Goal: Browse casually: Explore the website without a specific task or goal

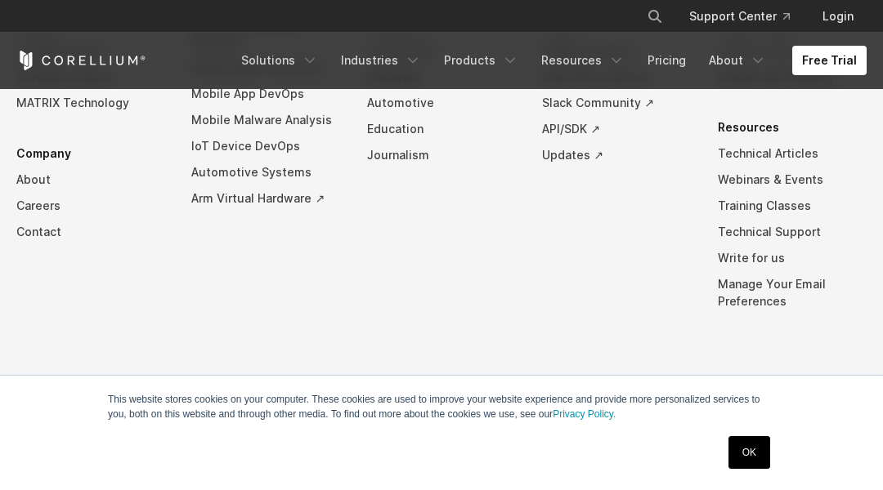
scroll to position [3991, 0]
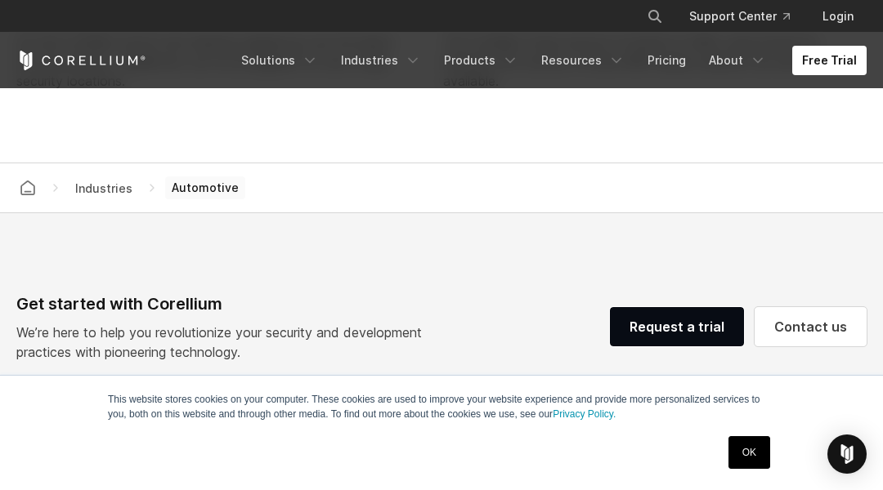
scroll to position [5190, 0]
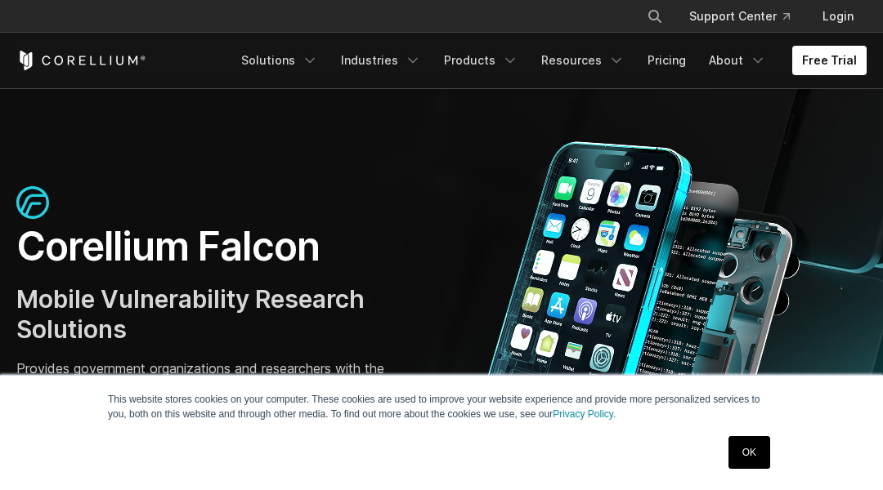
scroll to position [5393, 0]
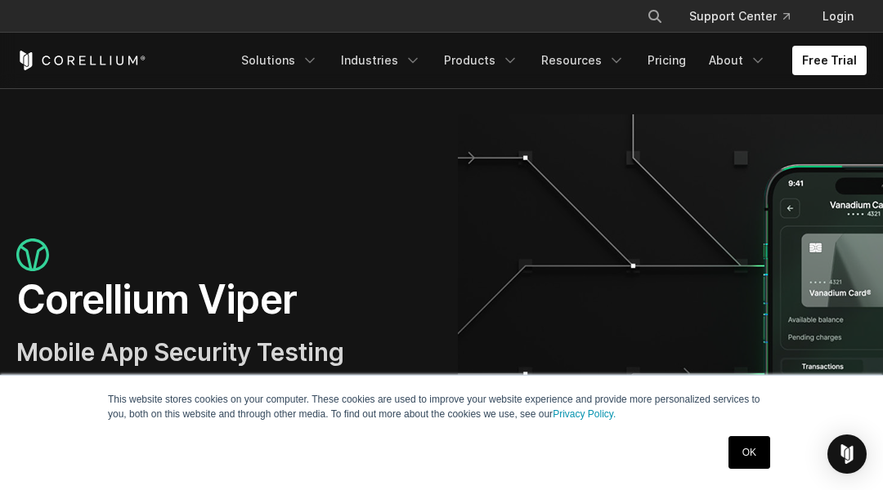
scroll to position [5298, 0]
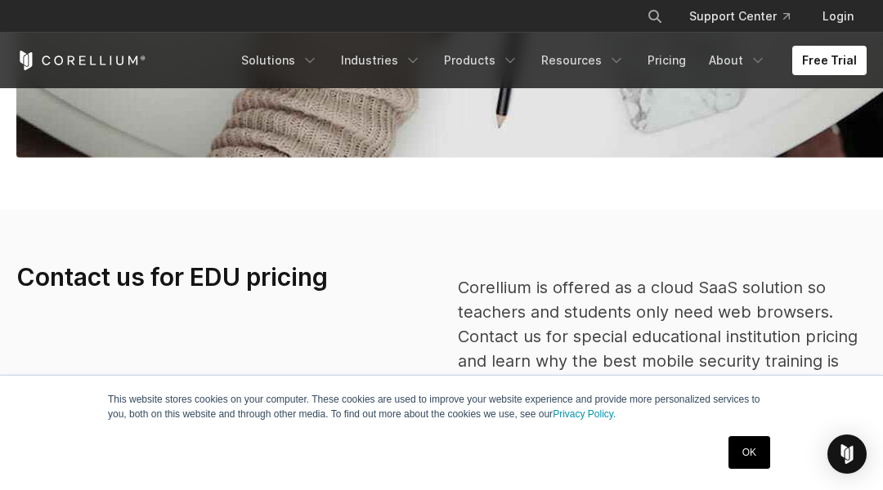
scroll to position [6479, 0]
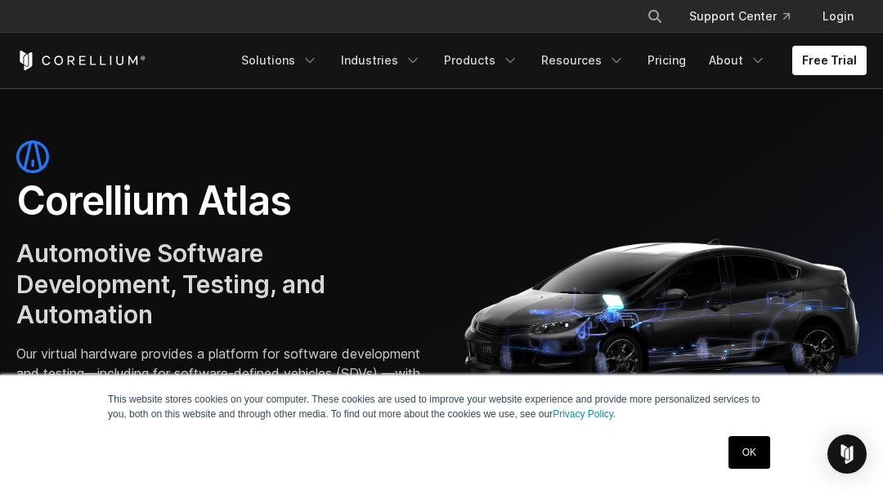
scroll to position [5202, 0]
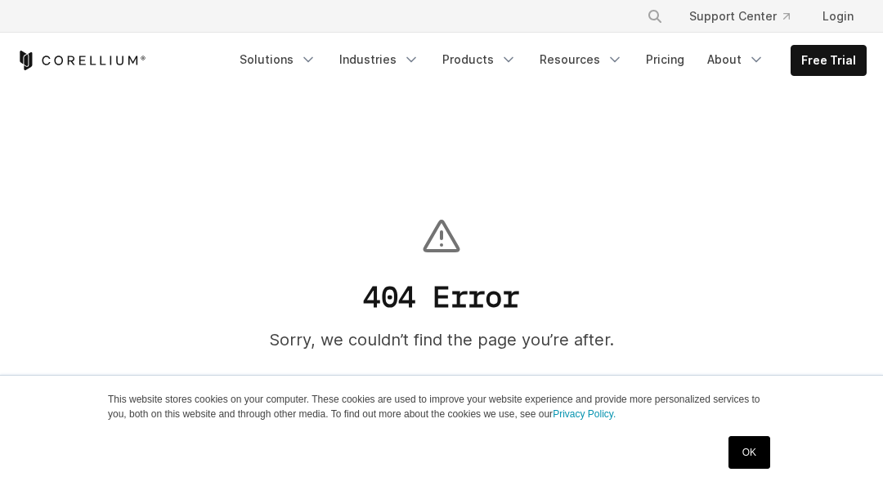
scroll to position [817, 0]
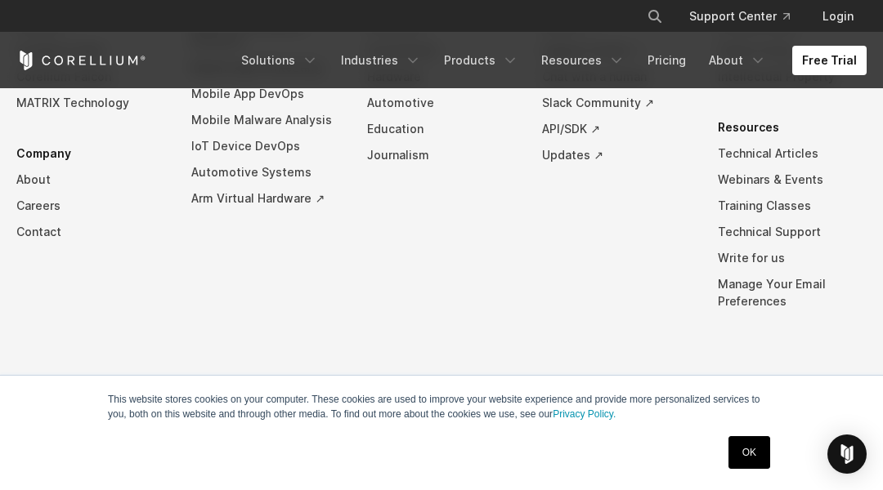
scroll to position [6016, 0]
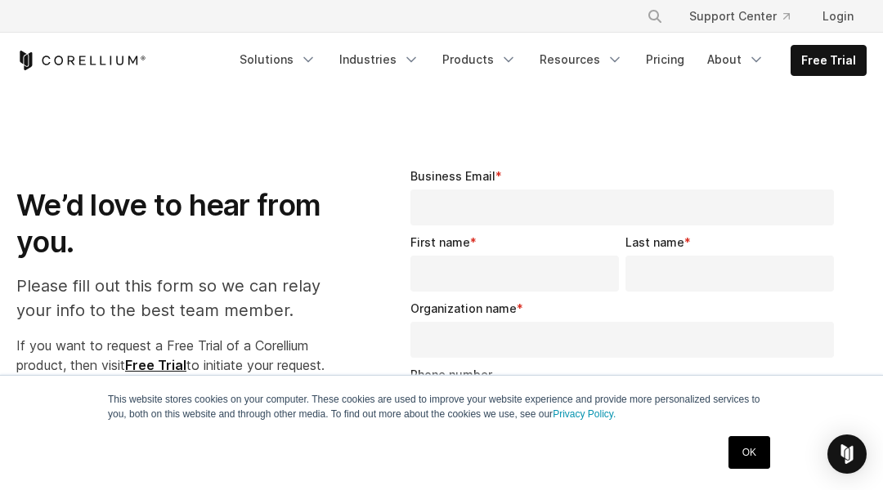
select select "**"
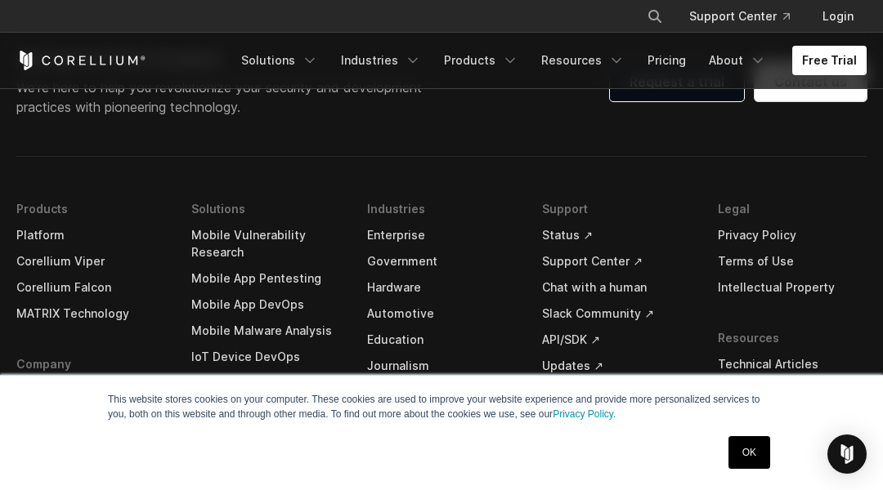
scroll to position [6442, 0]
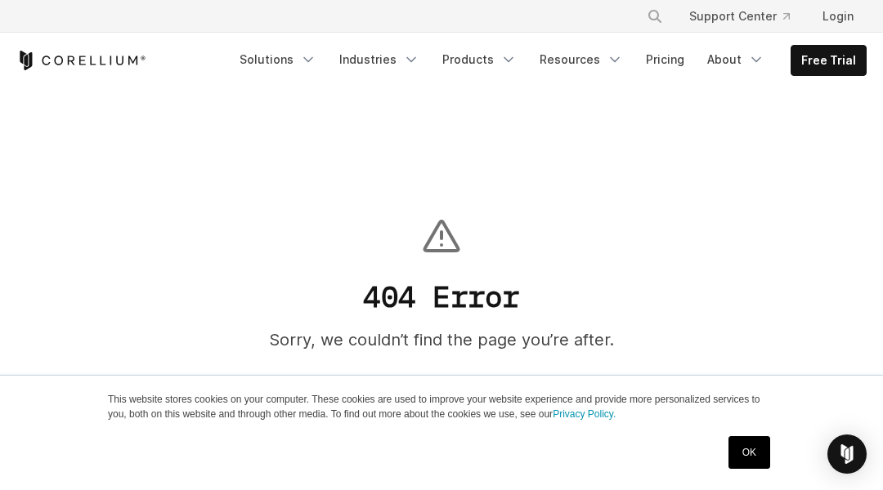
scroll to position [817, 0]
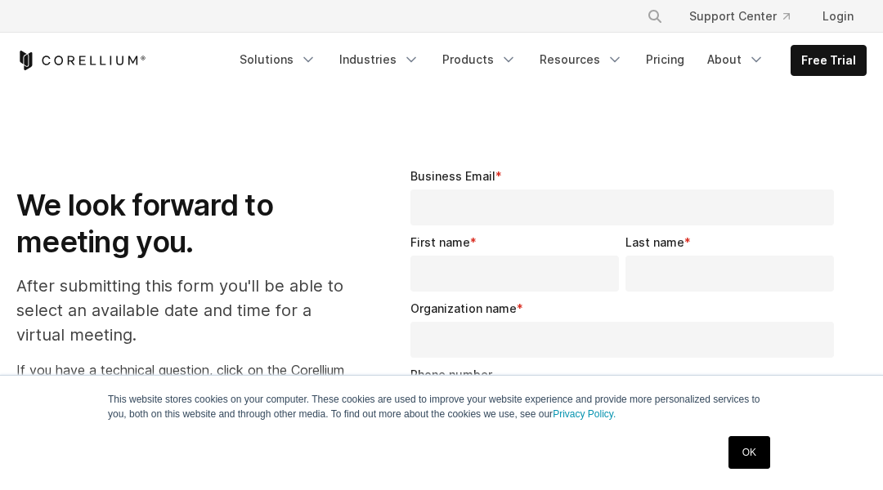
select select "**"
